Goal: Transaction & Acquisition: Download file/media

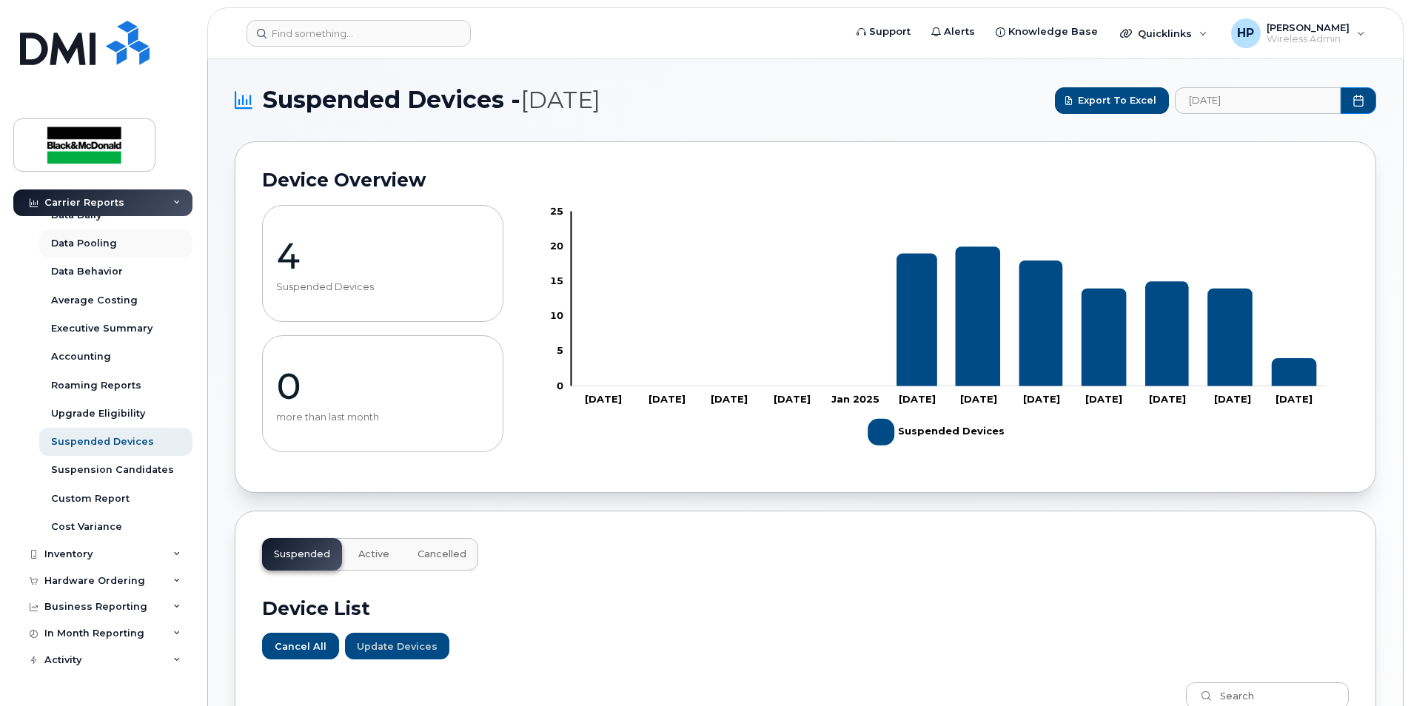
scroll to position [165, 0]
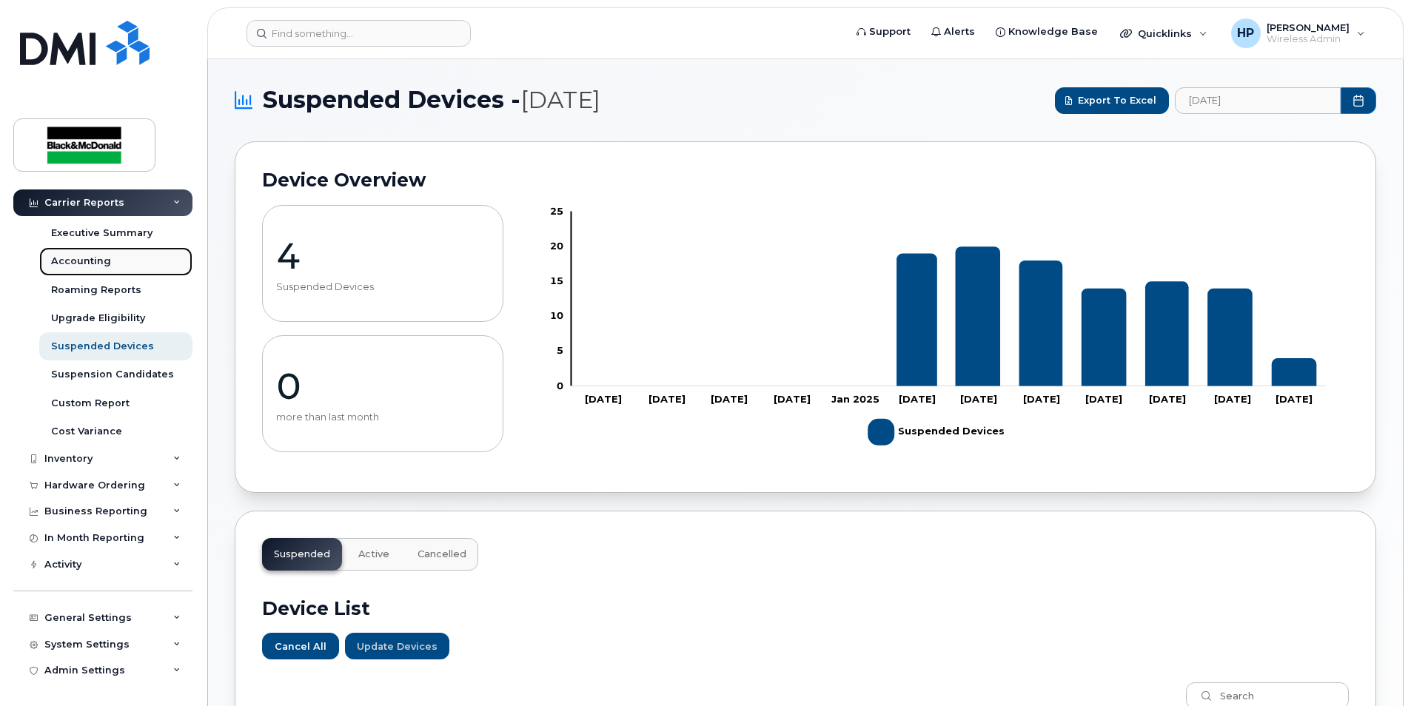
click at [87, 266] on div "Accounting" at bounding box center [81, 261] width 60 height 13
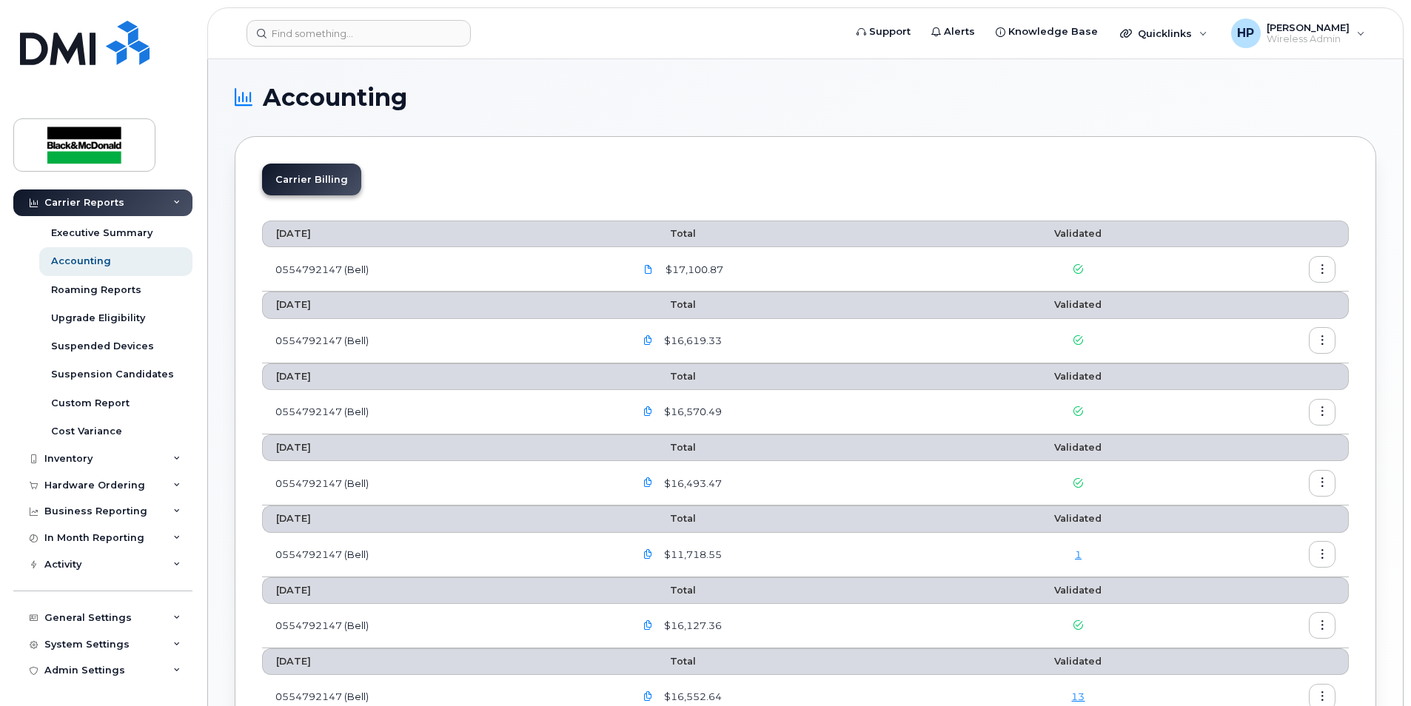
click at [1322, 266] on icon "button" at bounding box center [1322, 270] width 10 height 10
click at [1247, 325] on span "Download" at bounding box center [1255, 329] width 58 height 13
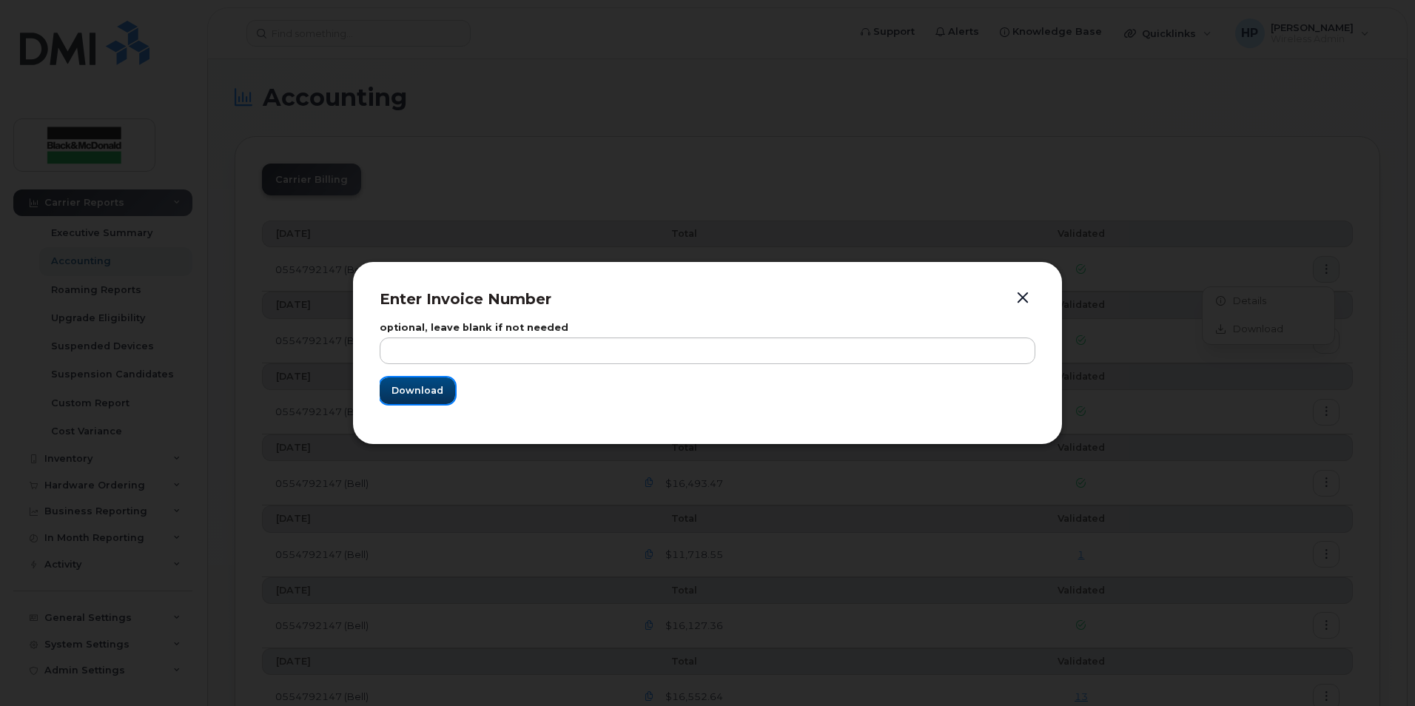
click at [419, 395] on span "Download" at bounding box center [418, 390] width 52 height 14
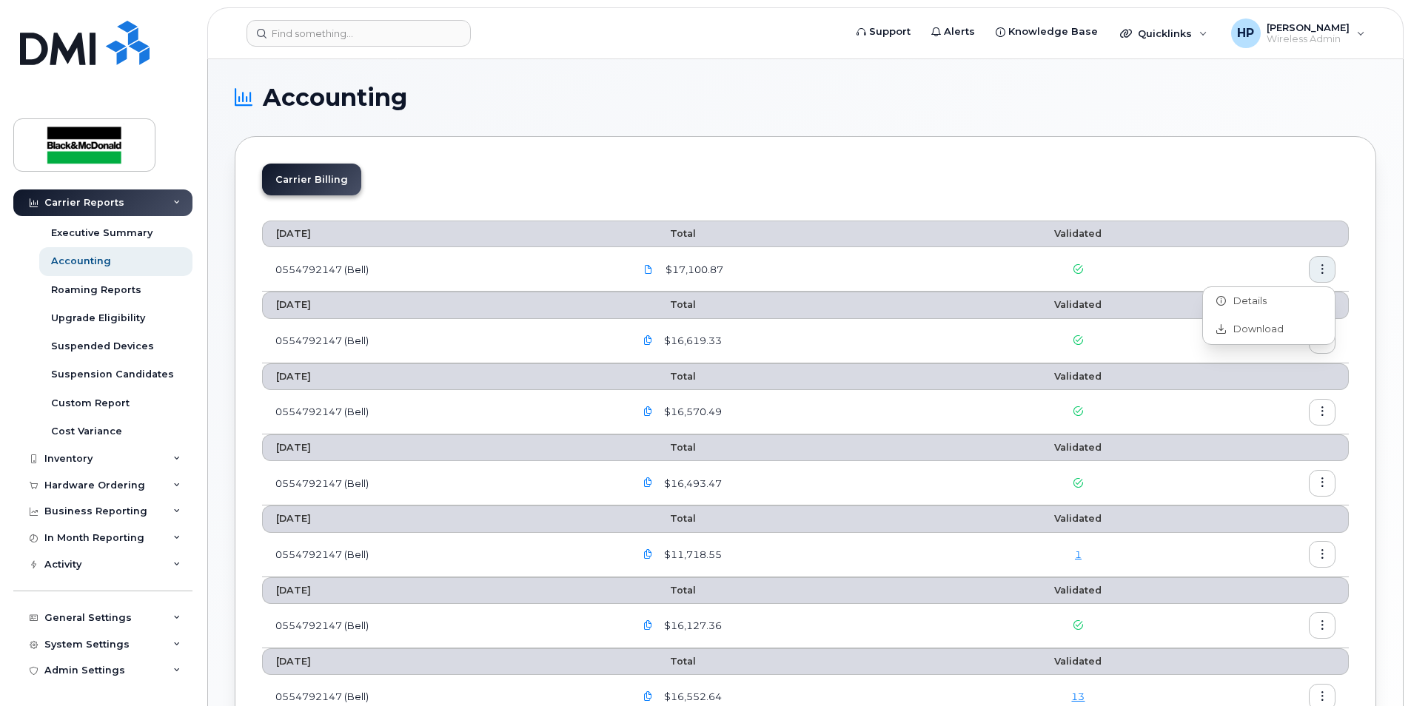
click at [948, 113] on section "Accounting Carrier Billing [DATE] Total Validated 0554792147 (Bell) $17,100.87 …" at bounding box center [805, 484] width 1141 height 797
click at [700, 266] on span "$17,100.87" at bounding box center [692, 270] width 61 height 14
click at [654, 263] on span at bounding box center [648, 269] width 13 height 13
